Goal: Leave review/rating: Leave review/rating

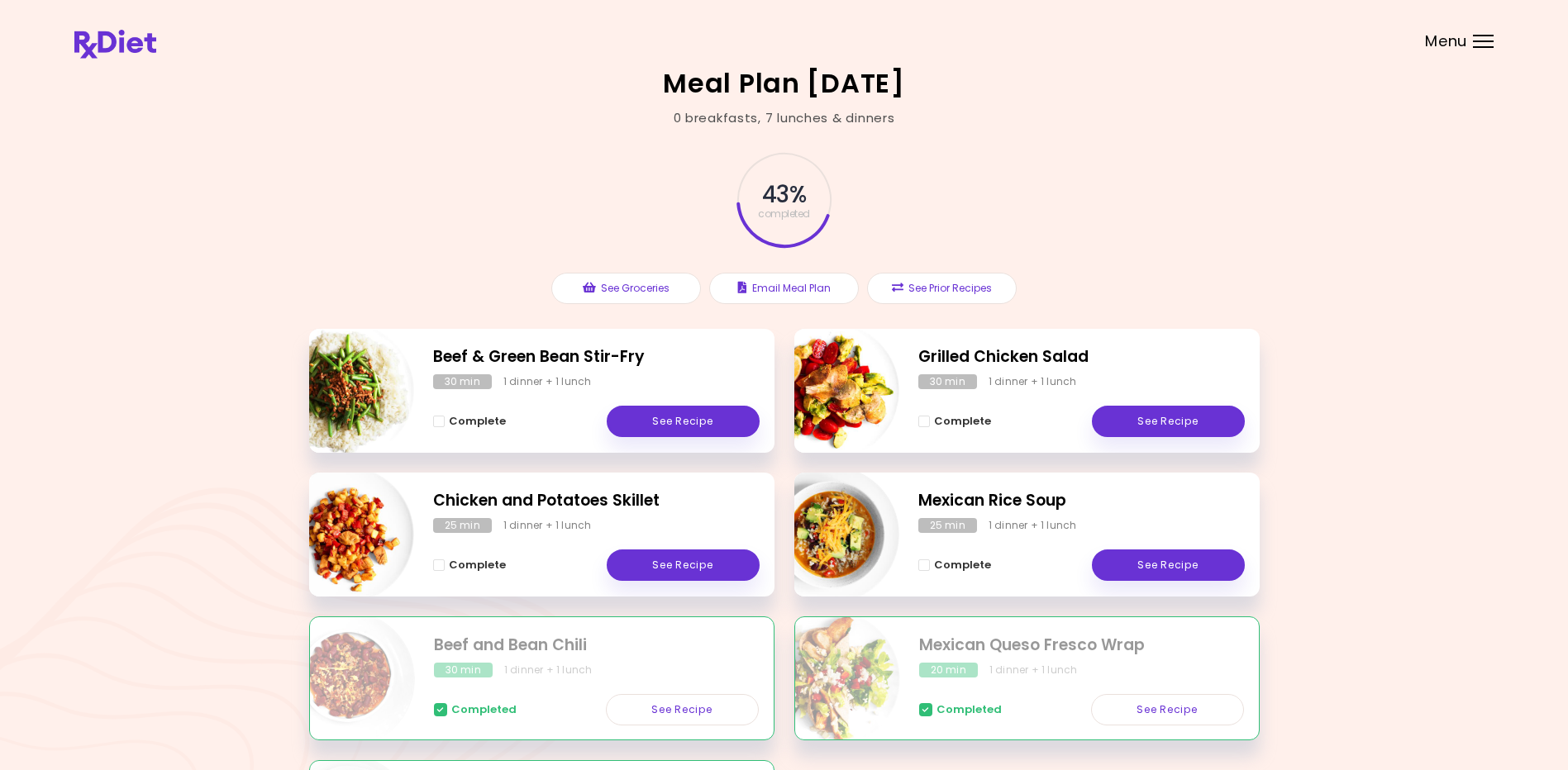
click at [761, 37] on div "Menu" at bounding box center [1483, 41] width 21 height 13
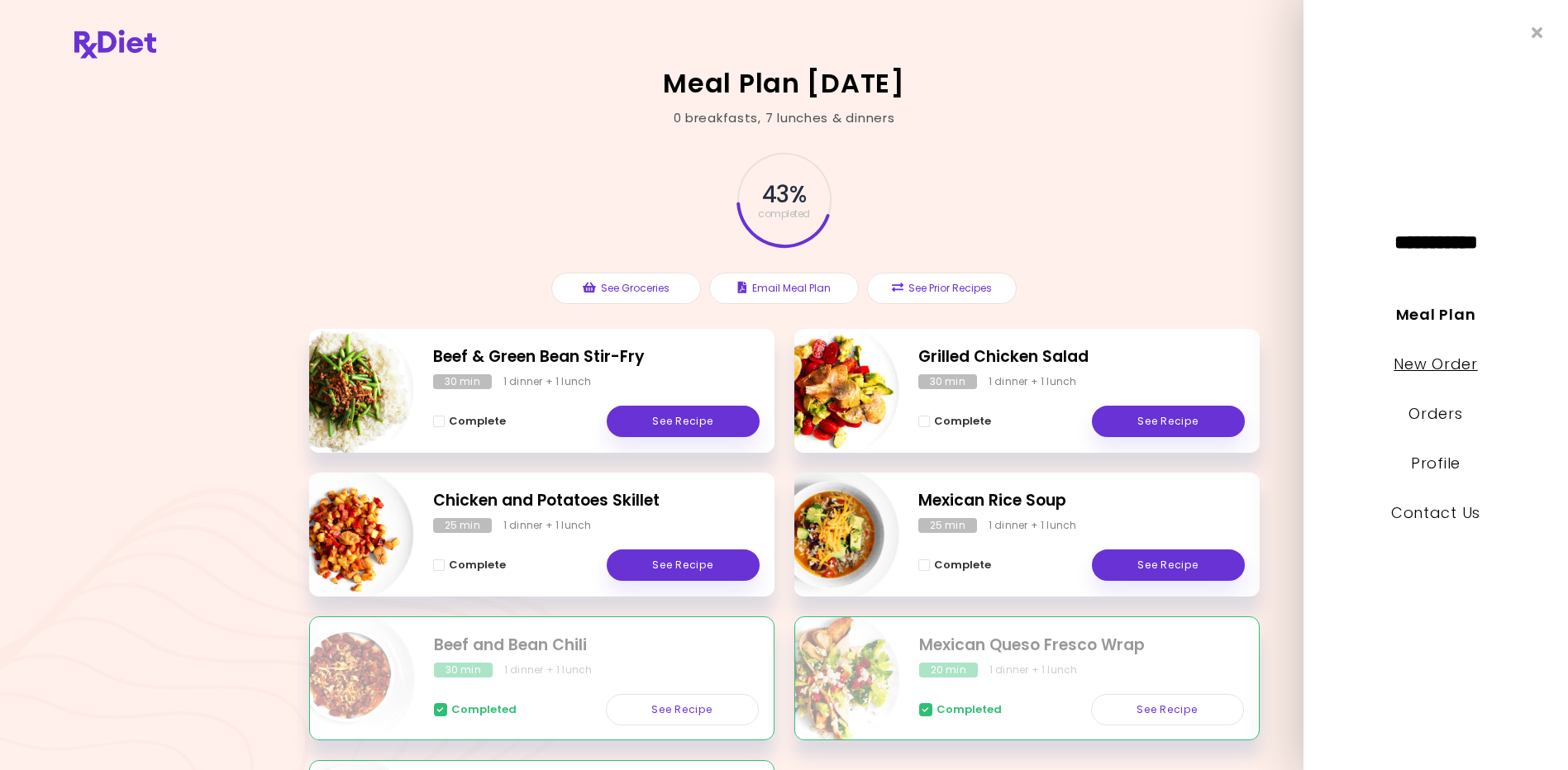
click at [761, 360] on link "New Order" at bounding box center [1435, 364] width 83 height 21
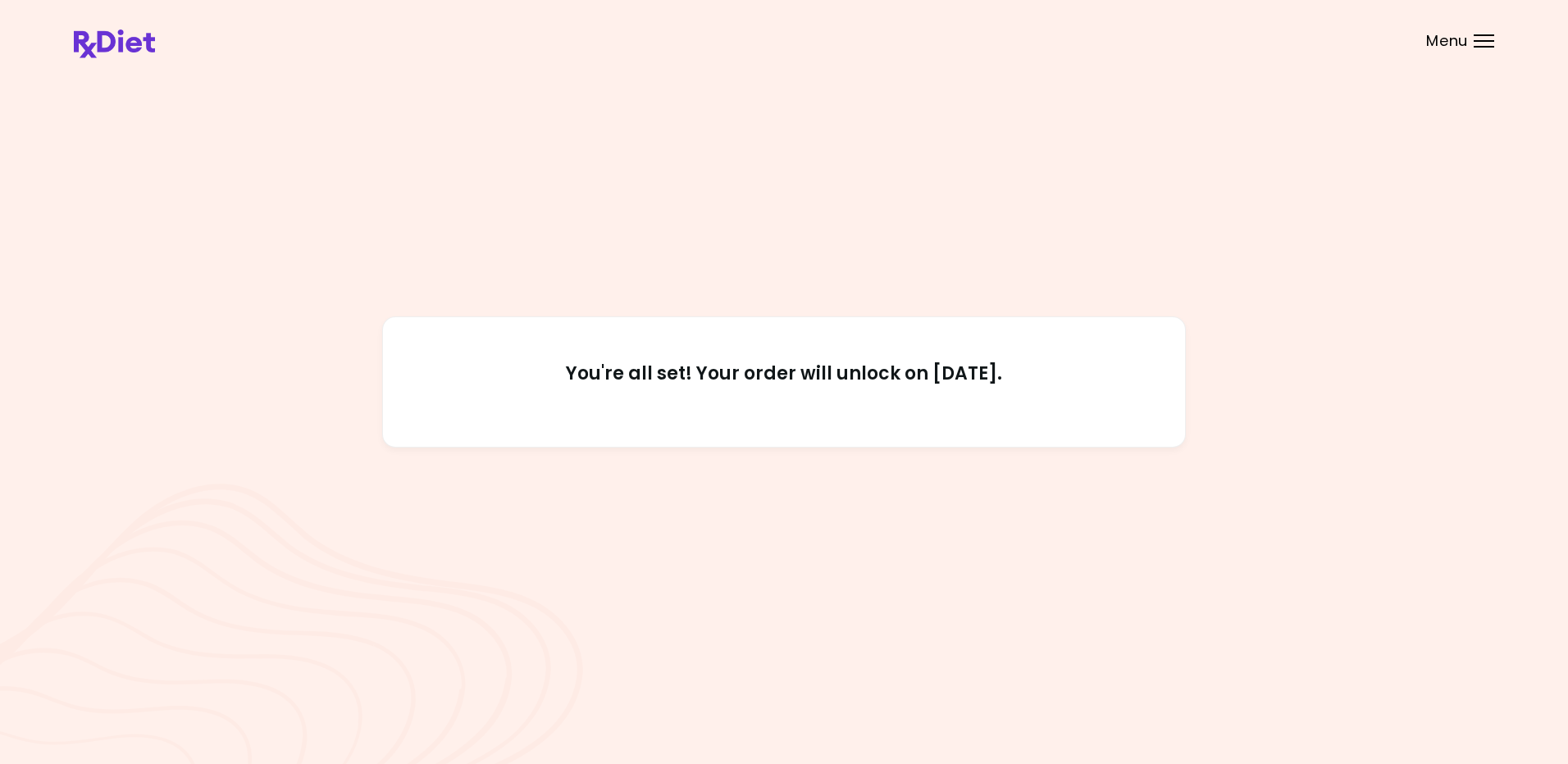
click at [755, 45] on div "Menu" at bounding box center [1484, 41] width 21 height 13
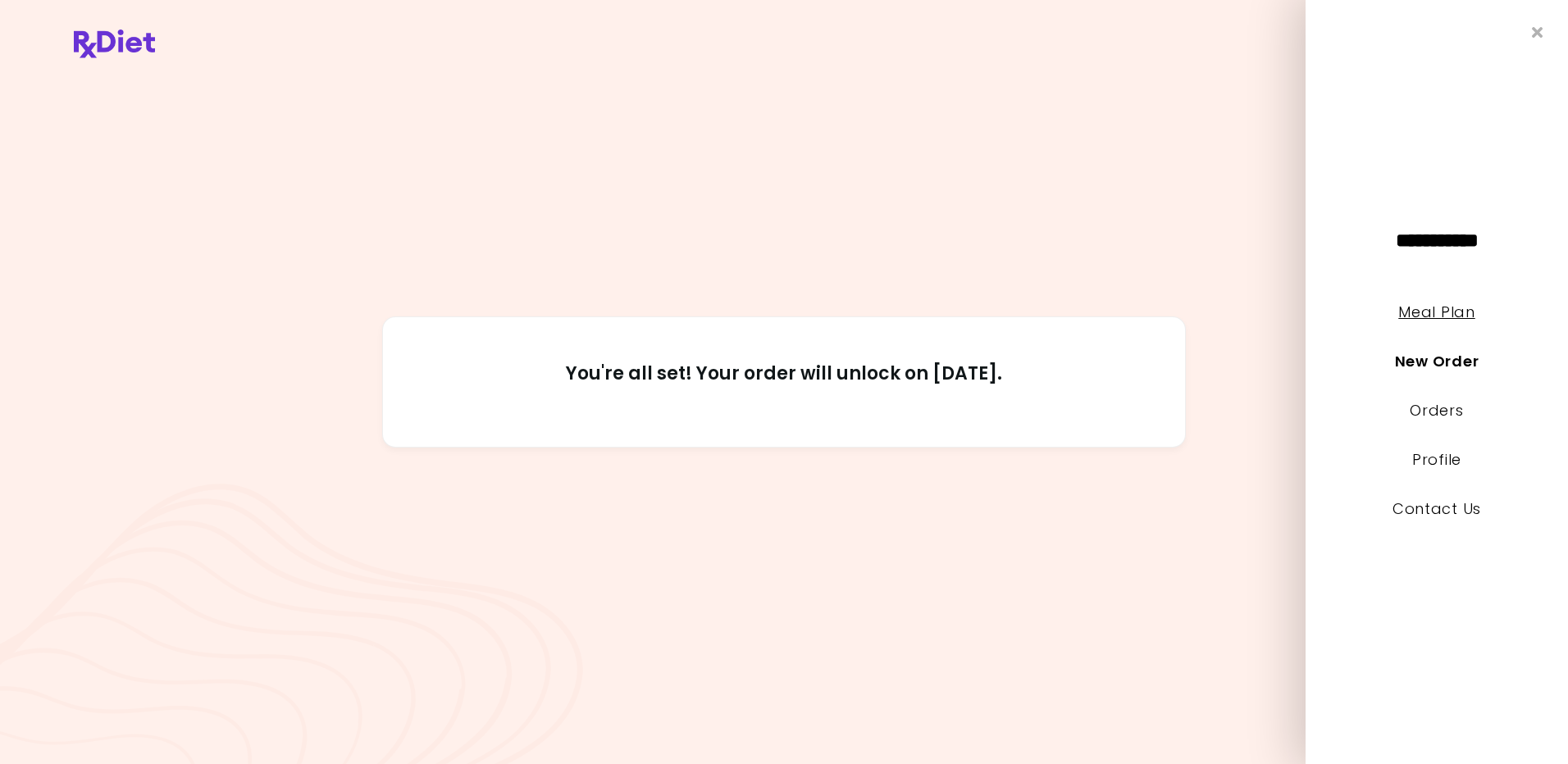
click at [755, 314] on link "Meal Plan" at bounding box center [1437, 312] width 76 height 21
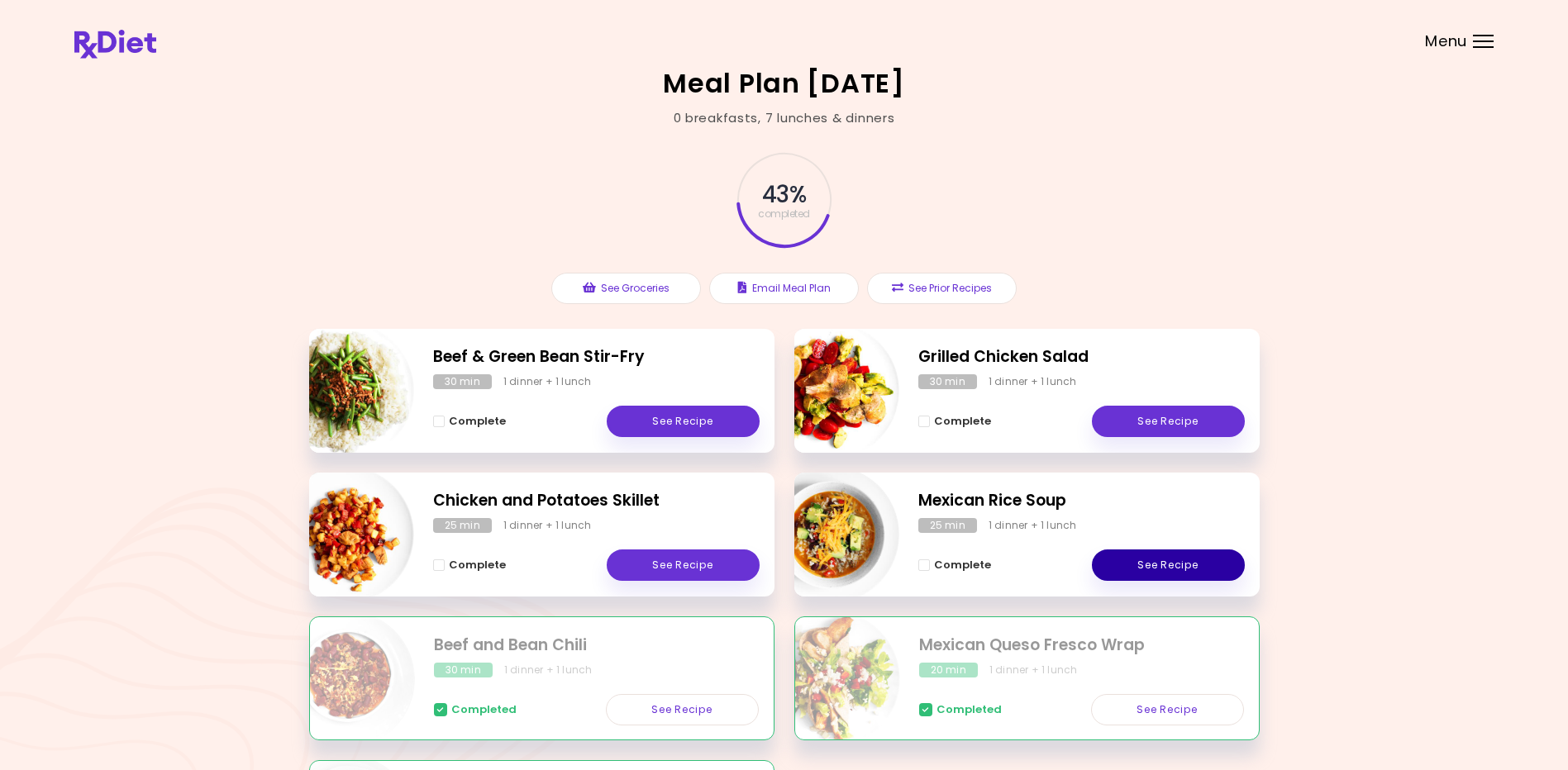
click at [761, 562] on link "See Recipe" at bounding box center [1167, 565] width 153 height 31
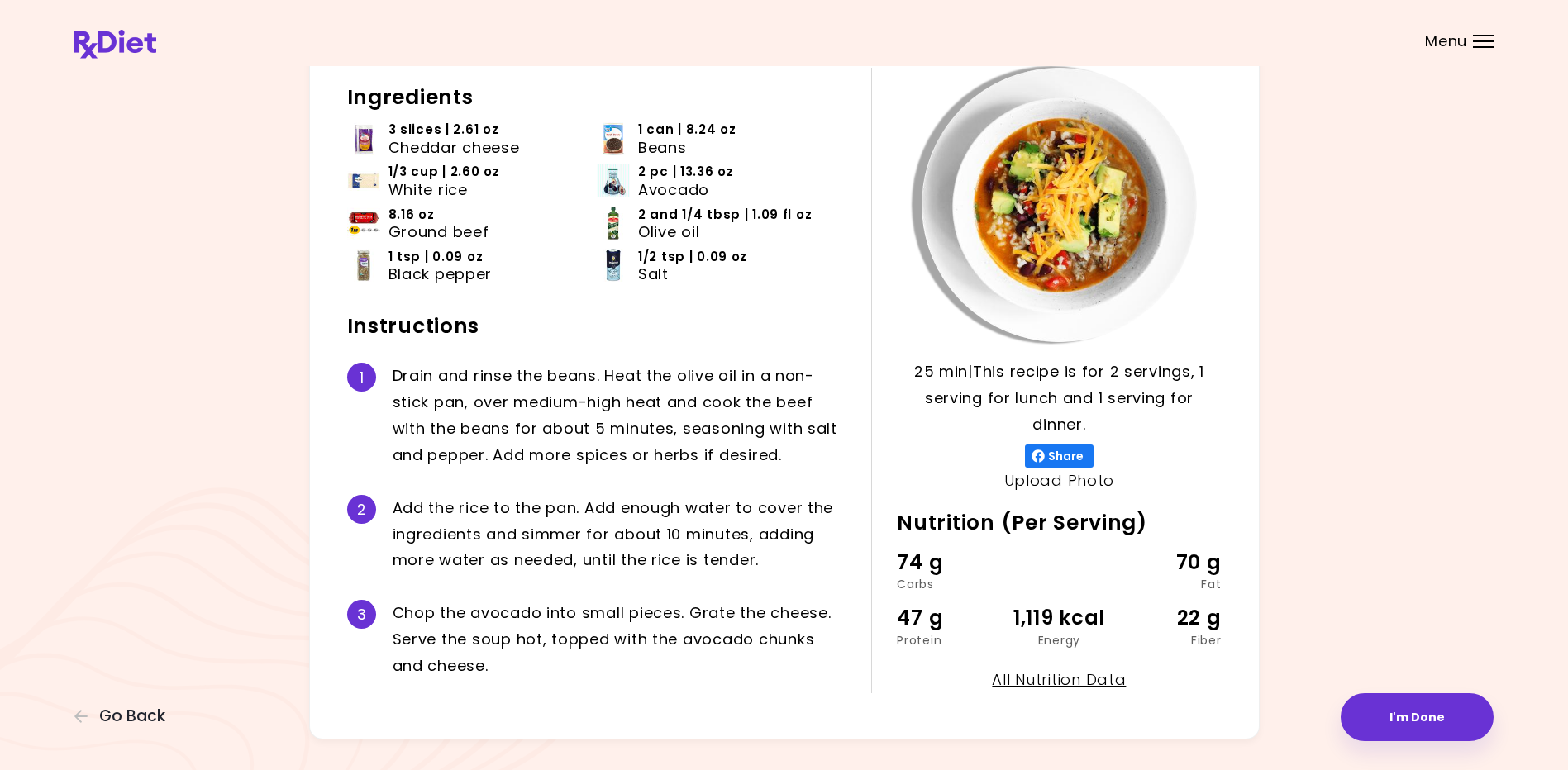
scroll to position [140, 0]
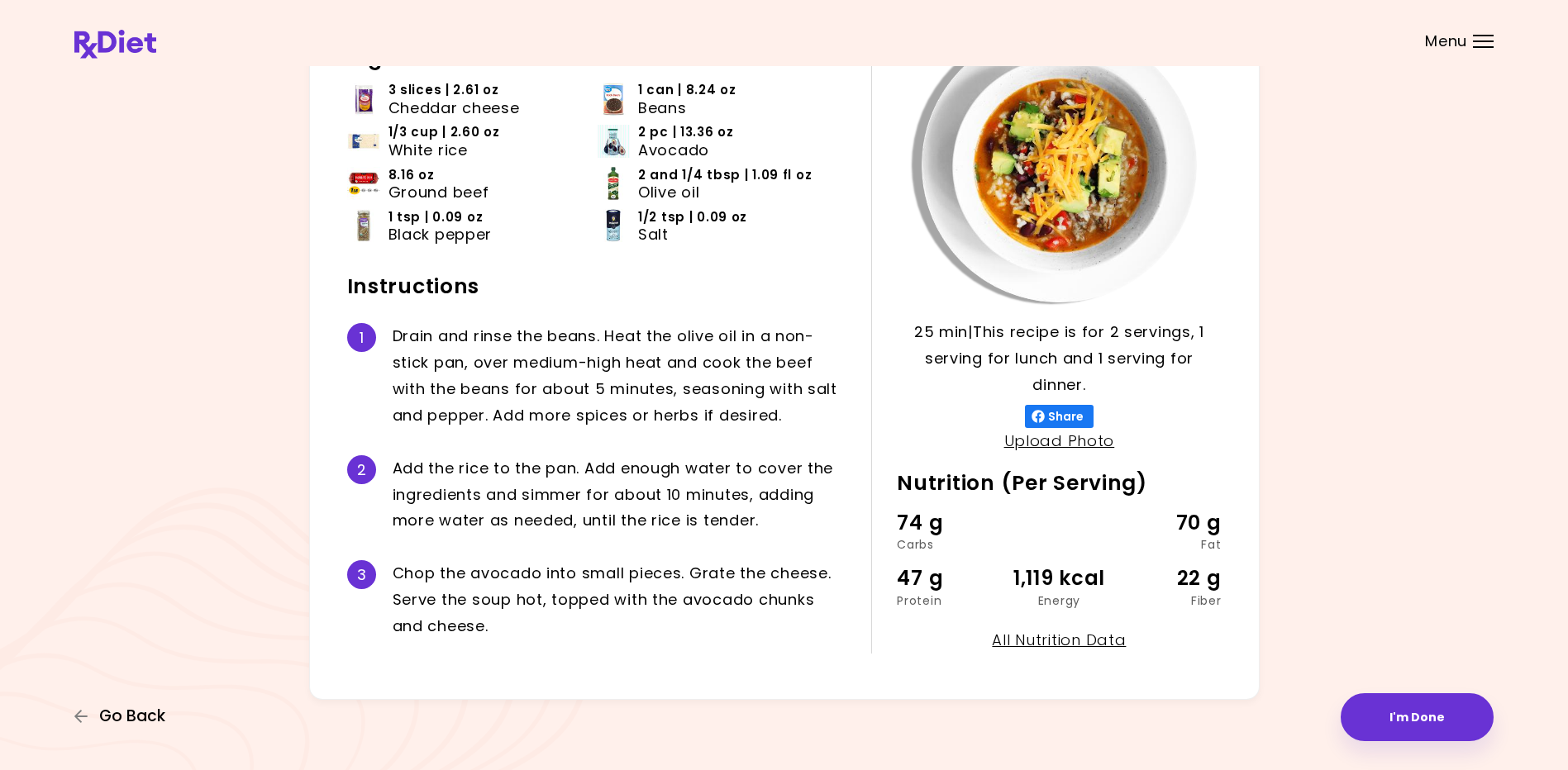
click at [124, 712] on span "Go Back" at bounding box center [132, 717] width 66 height 18
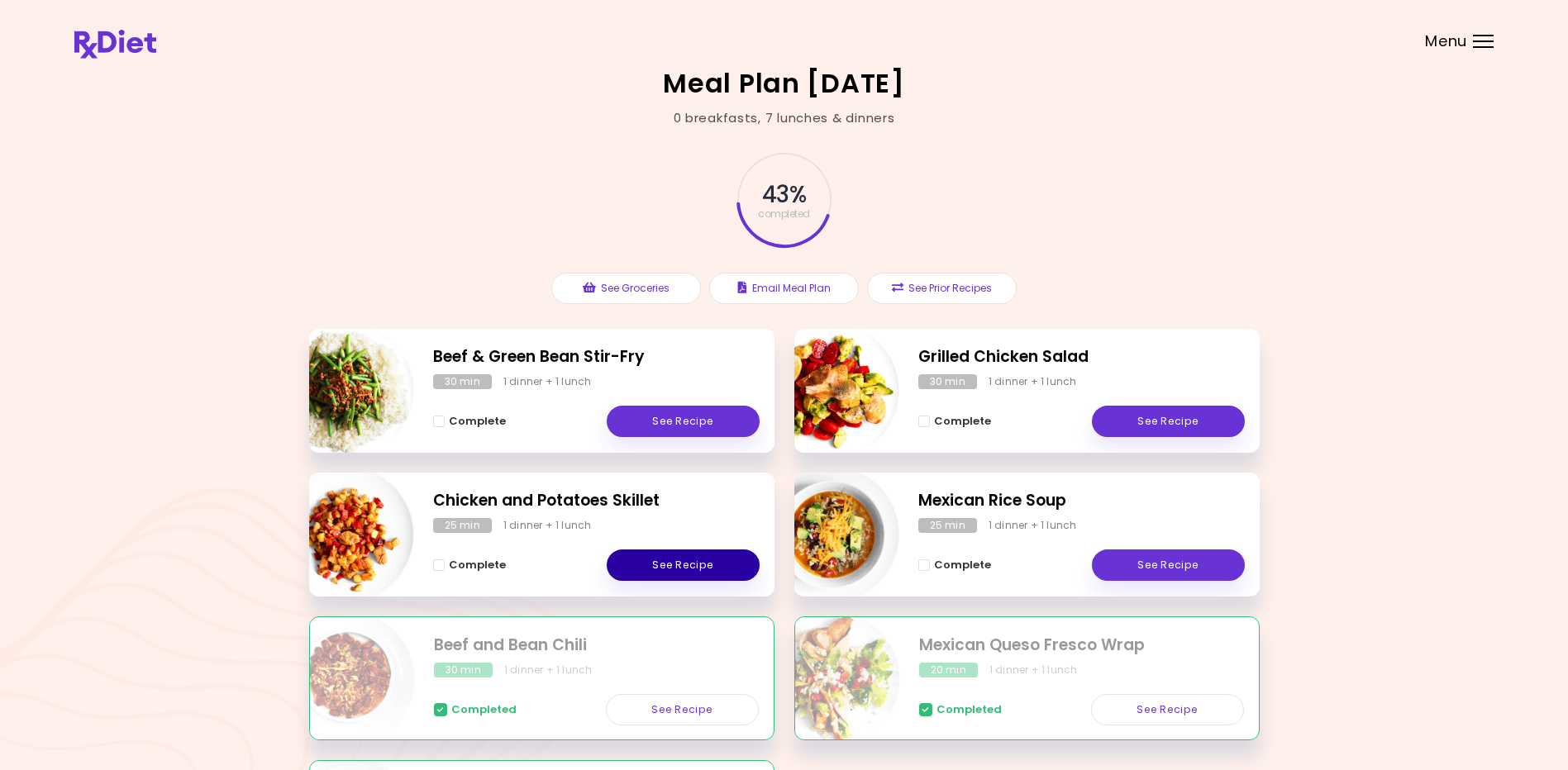
click at [691, 575] on link "See Recipe" at bounding box center [682, 565] width 153 height 31
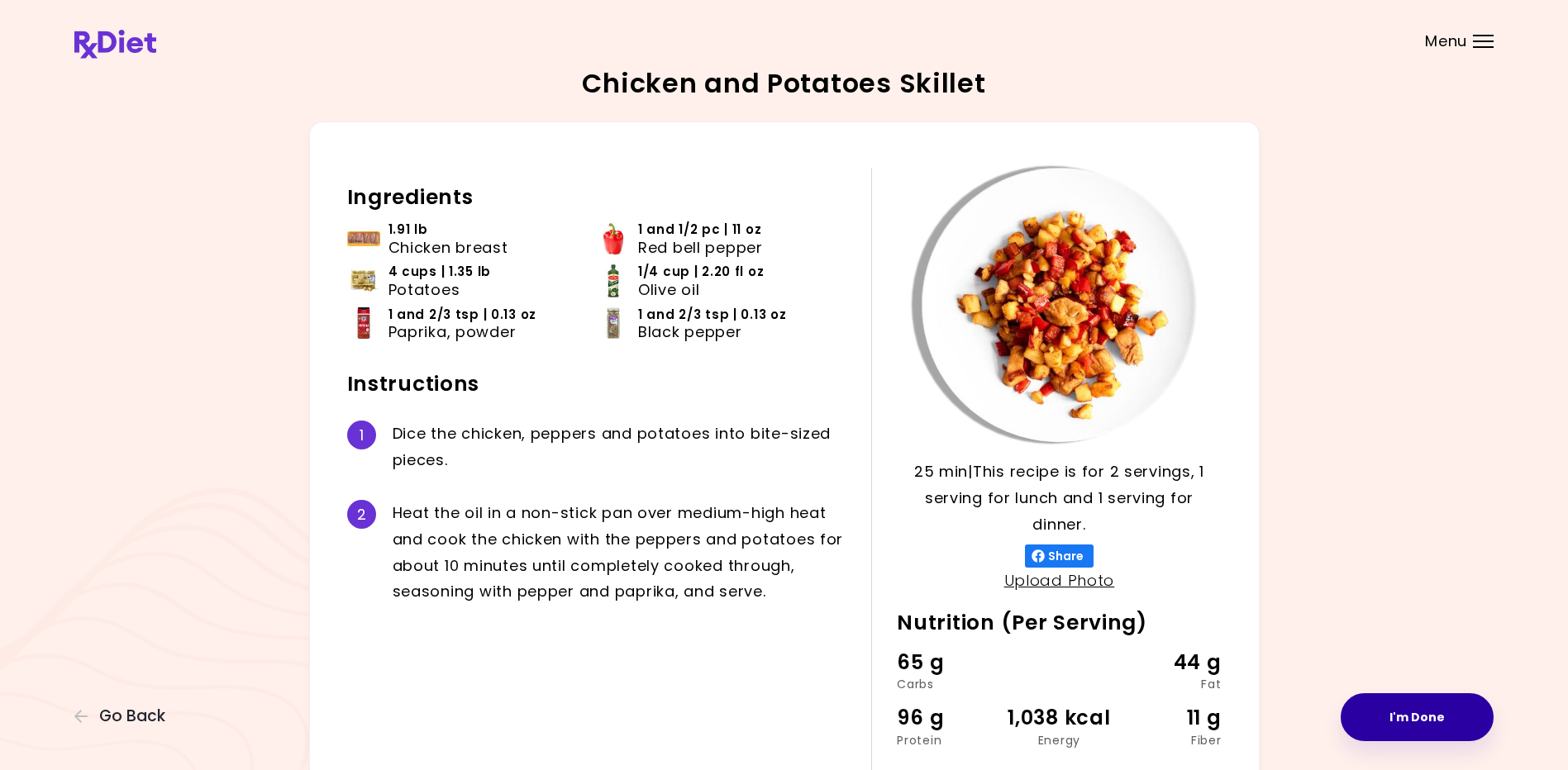
click at [761, 709] on button "I'm Done" at bounding box center [1416, 717] width 153 height 47
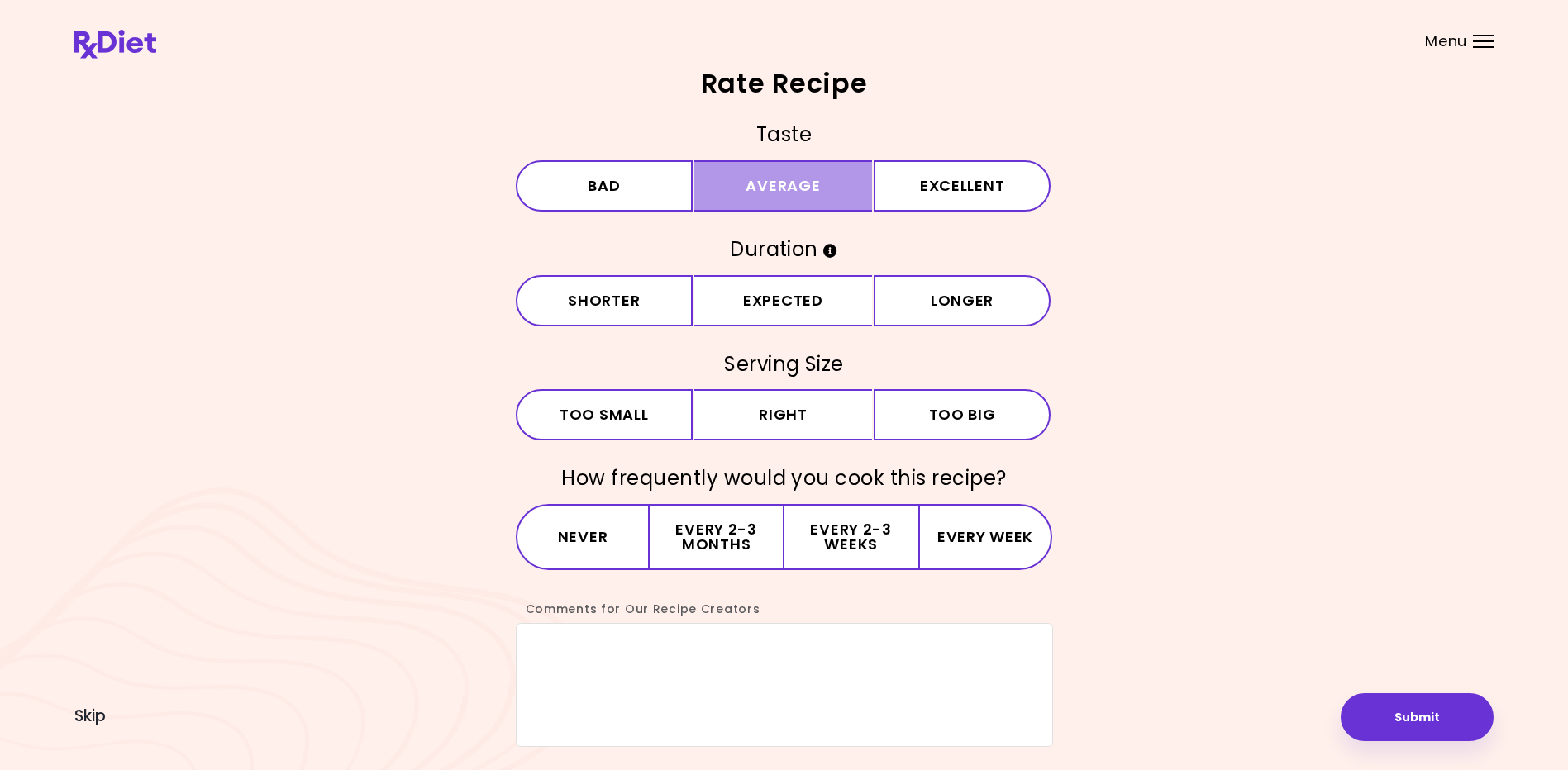
click at [761, 189] on button "Average" at bounding box center [783, 186] width 178 height 51
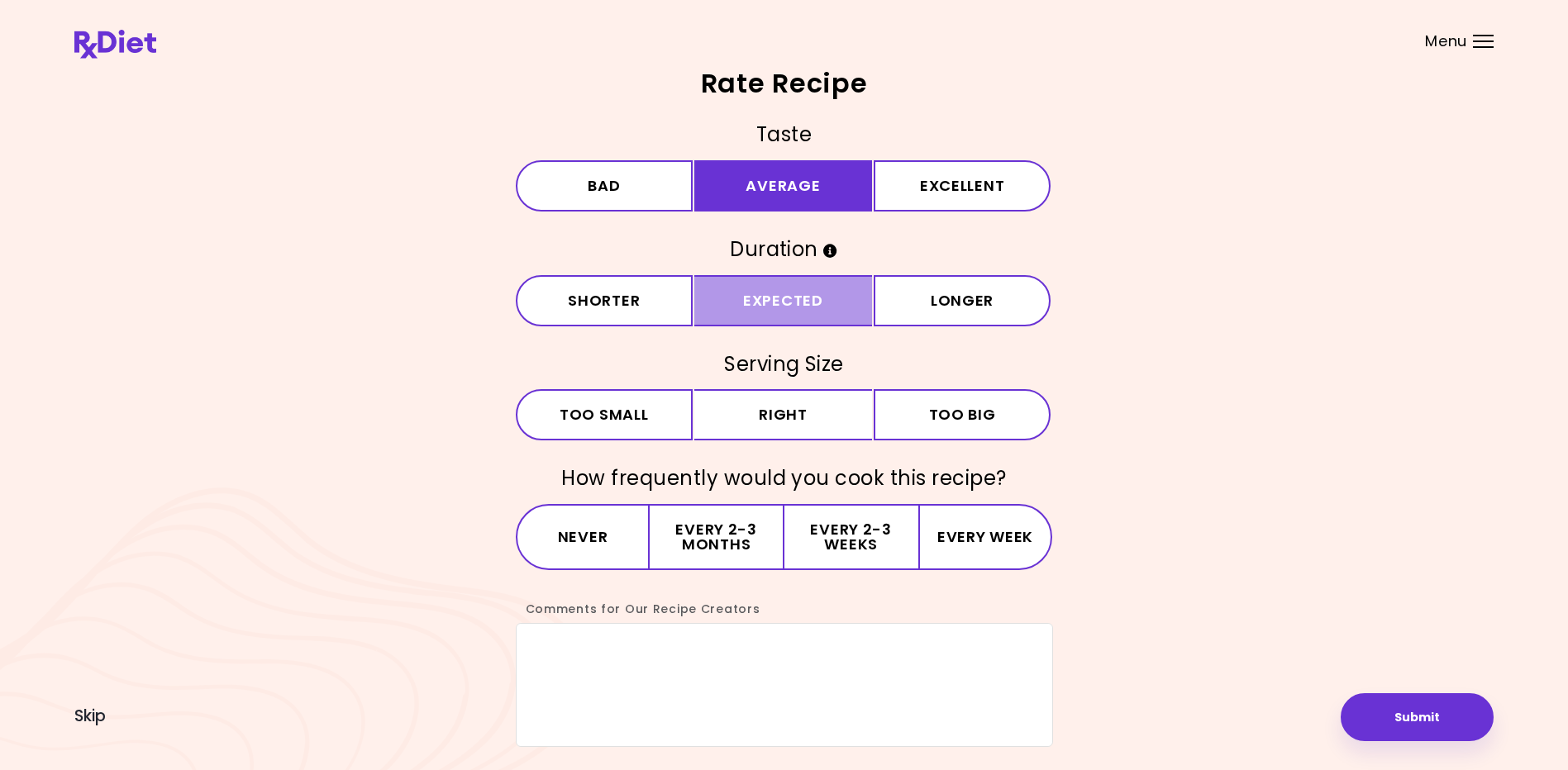
click at [761, 297] on button "Expected" at bounding box center [783, 301] width 178 height 51
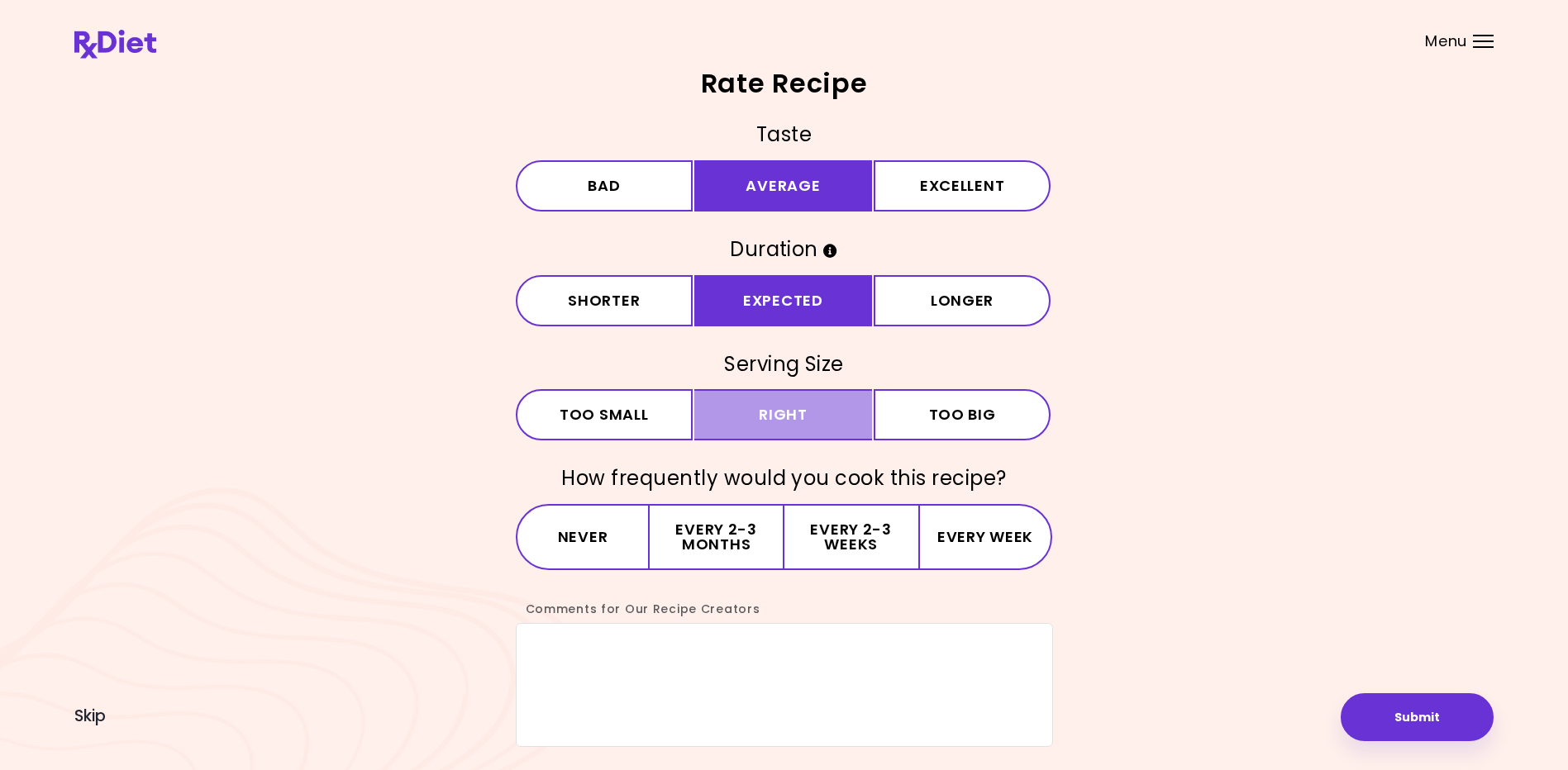
click at [761, 410] on button "Right" at bounding box center [783, 415] width 178 height 51
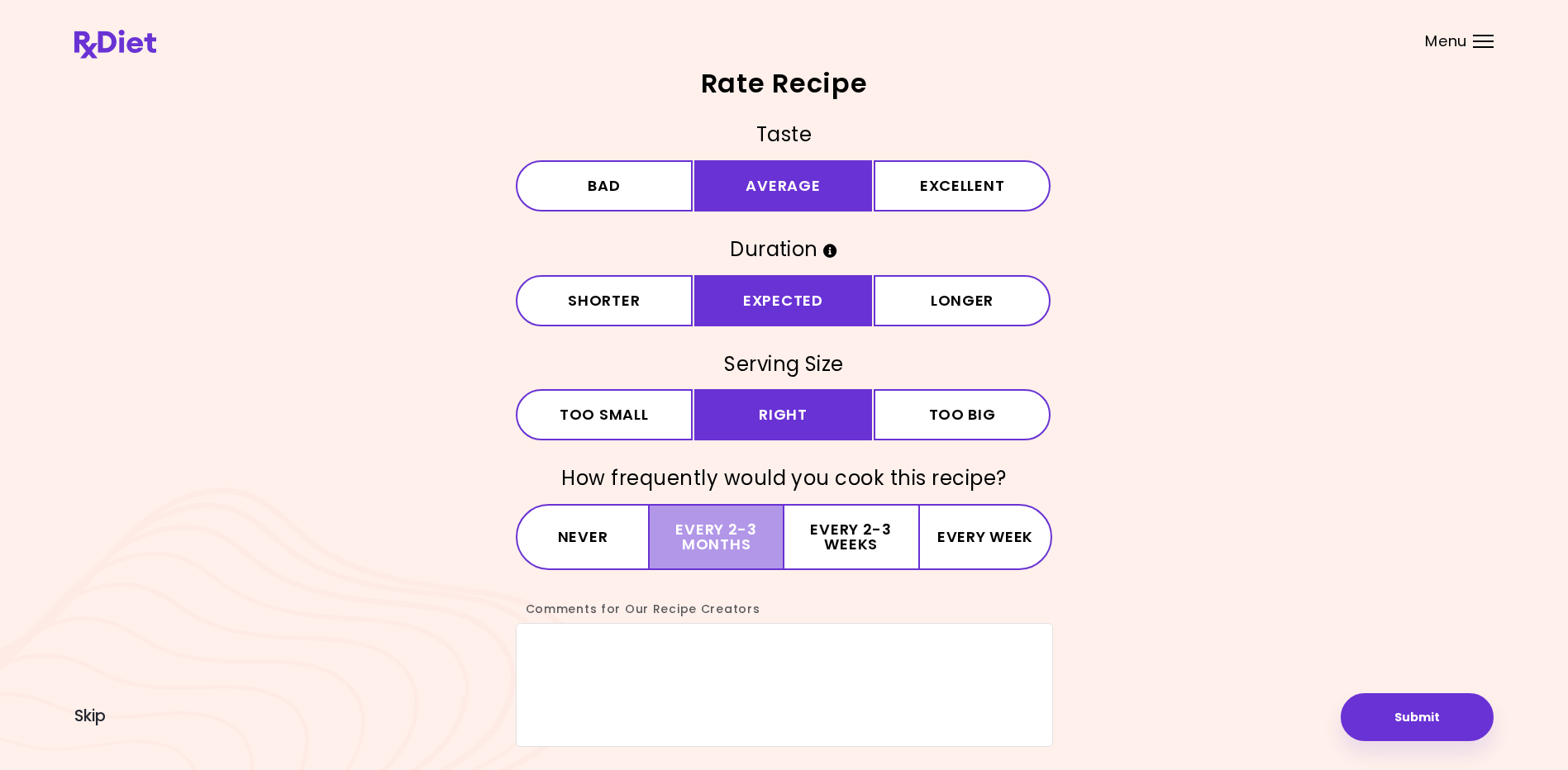
click at [738, 541] on button "Every 2-3 months" at bounding box center [716, 537] width 134 height 66
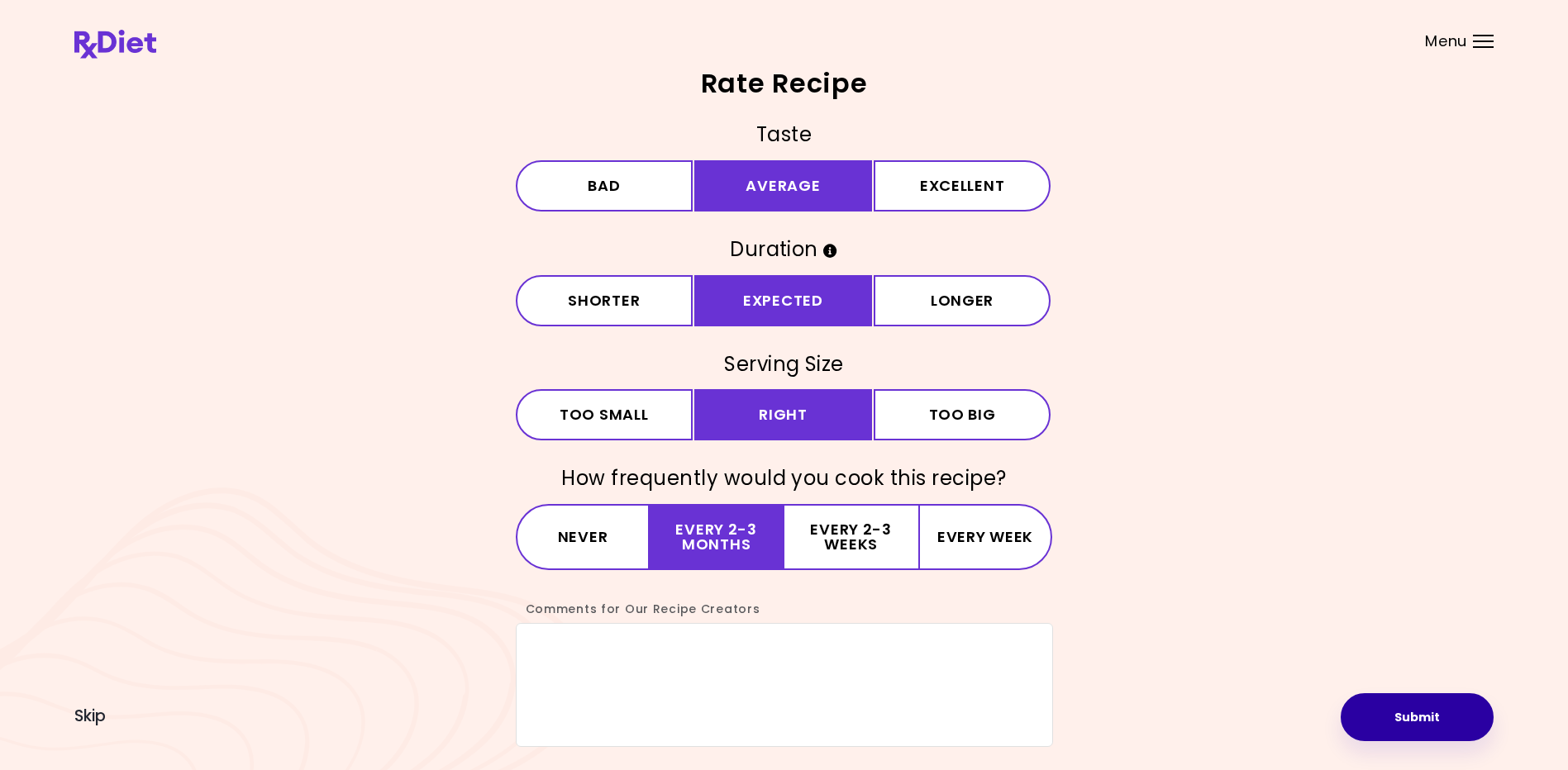
click at [761, 718] on button "Submit" at bounding box center [1416, 717] width 153 height 47
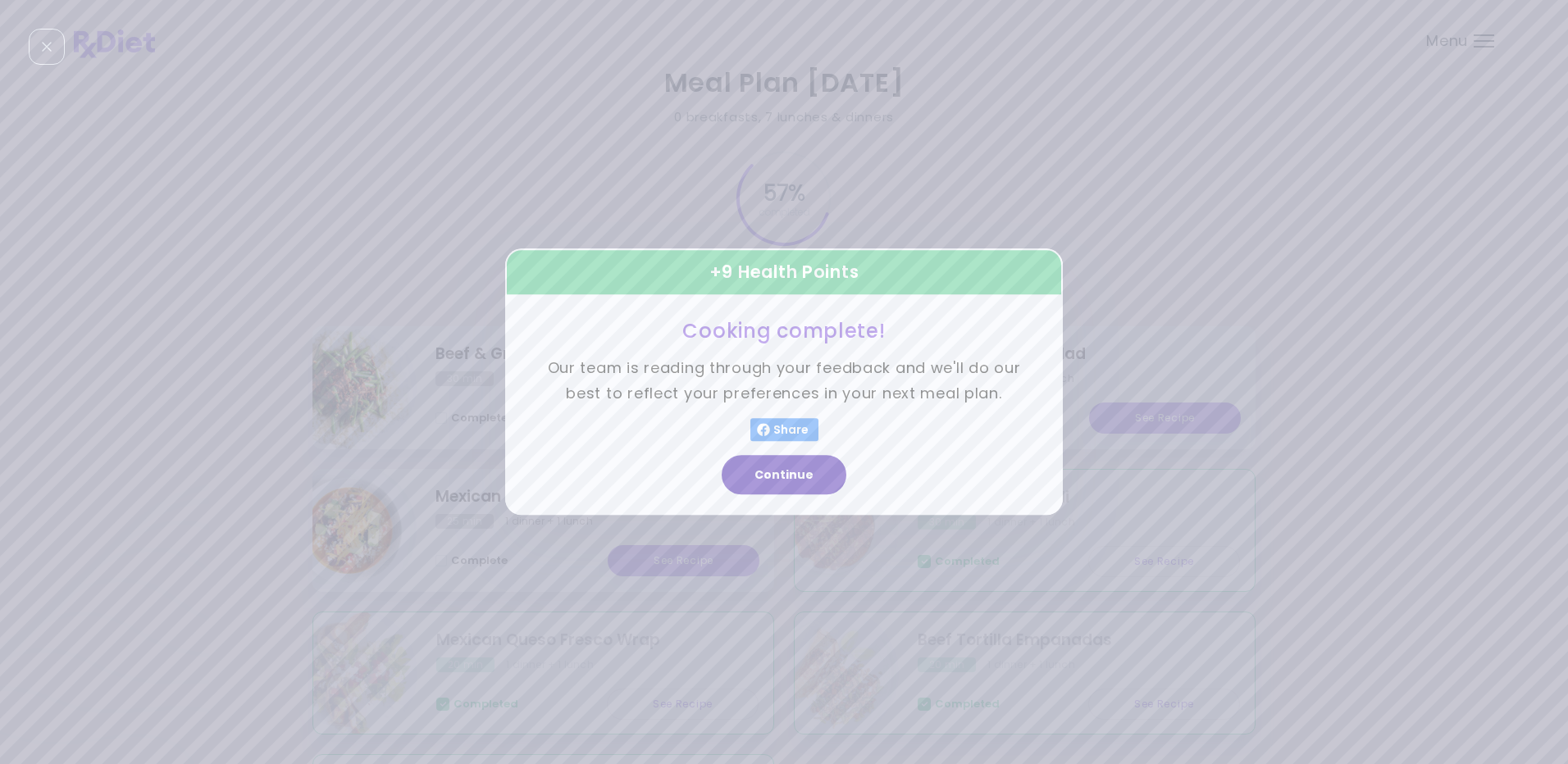
click at [755, 482] on button "Continue" at bounding box center [784, 475] width 125 height 39
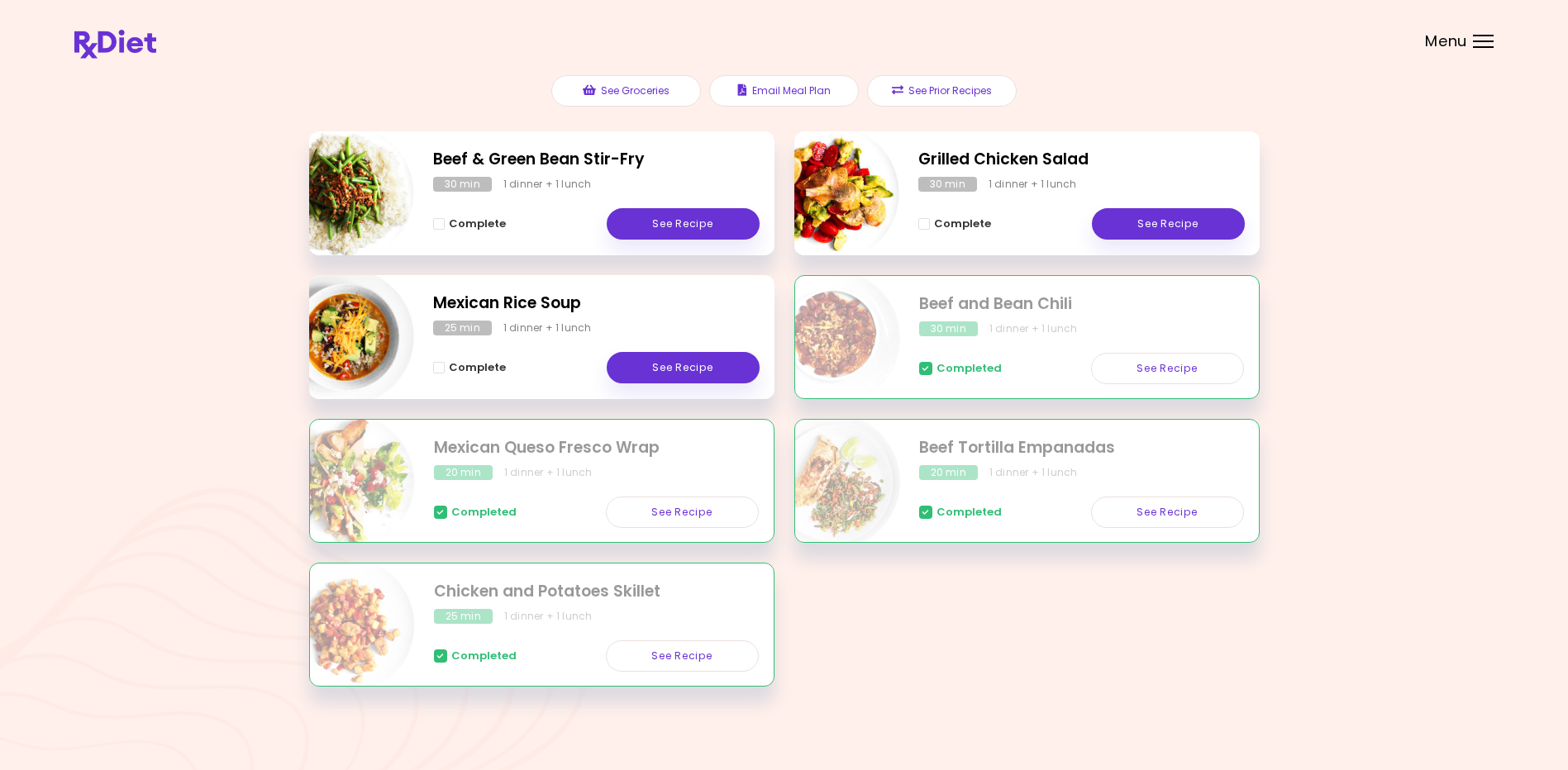
scroll to position [205, 0]
